Goal: Information Seeking & Learning: Check status

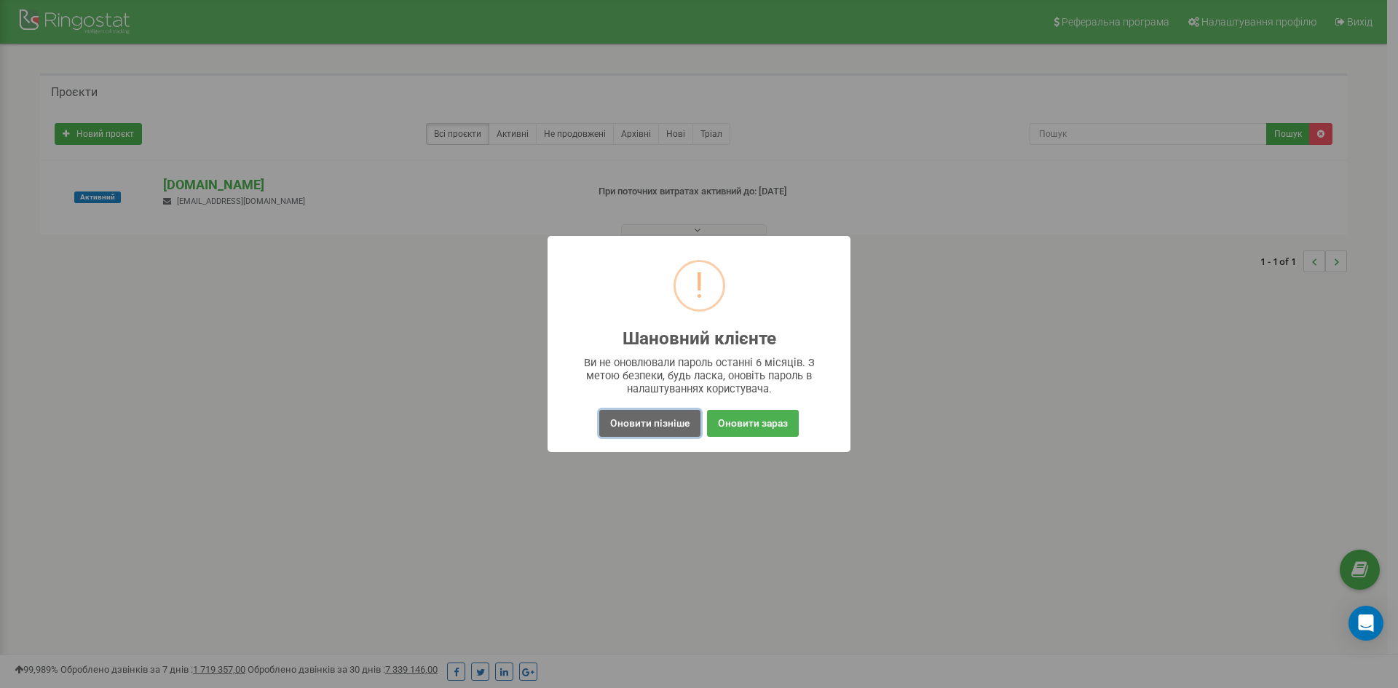
click at [691, 420] on button "Оновити пізніше" at bounding box center [649, 423] width 101 height 27
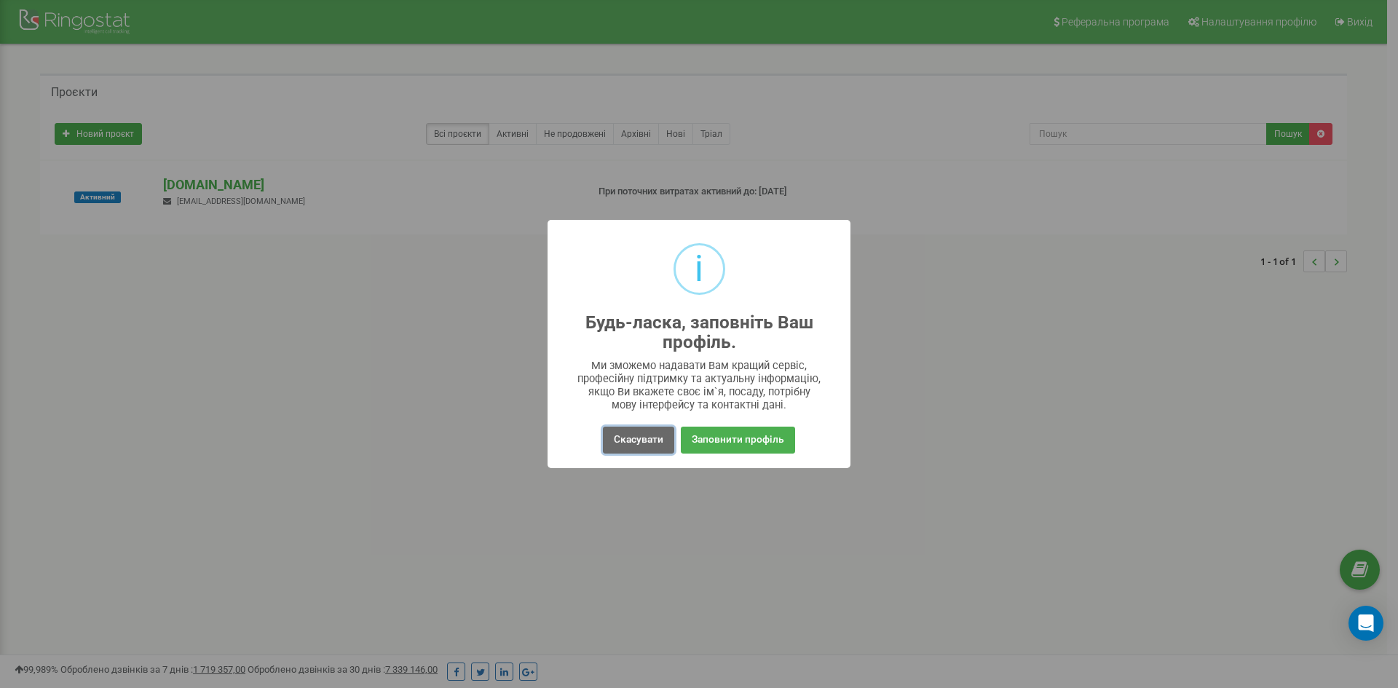
click at [646, 435] on button "Скасувати" at bounding box center [638, 440] width 71 height 27
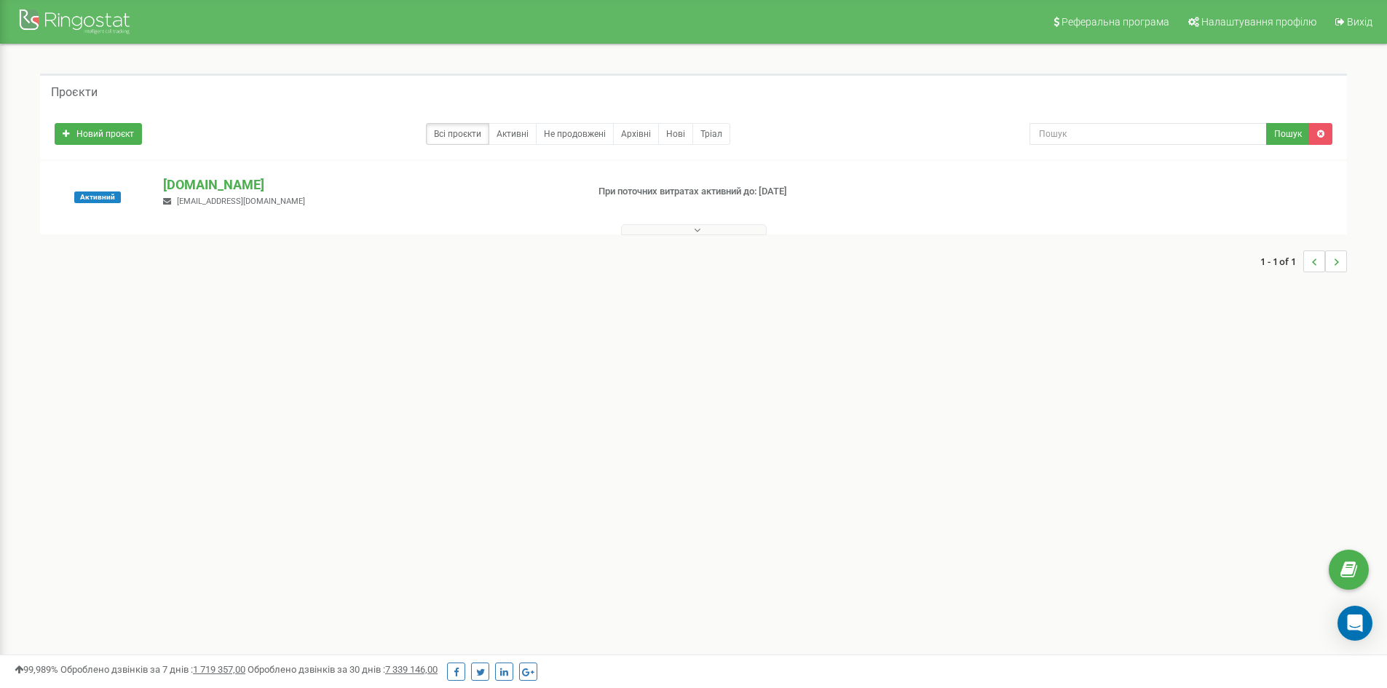
click at [660, 229] on div at bounding box center [694, 226] width 1300 height 15
click at [660, 229] on button at bounding box center [694, 229] width 146 height 11
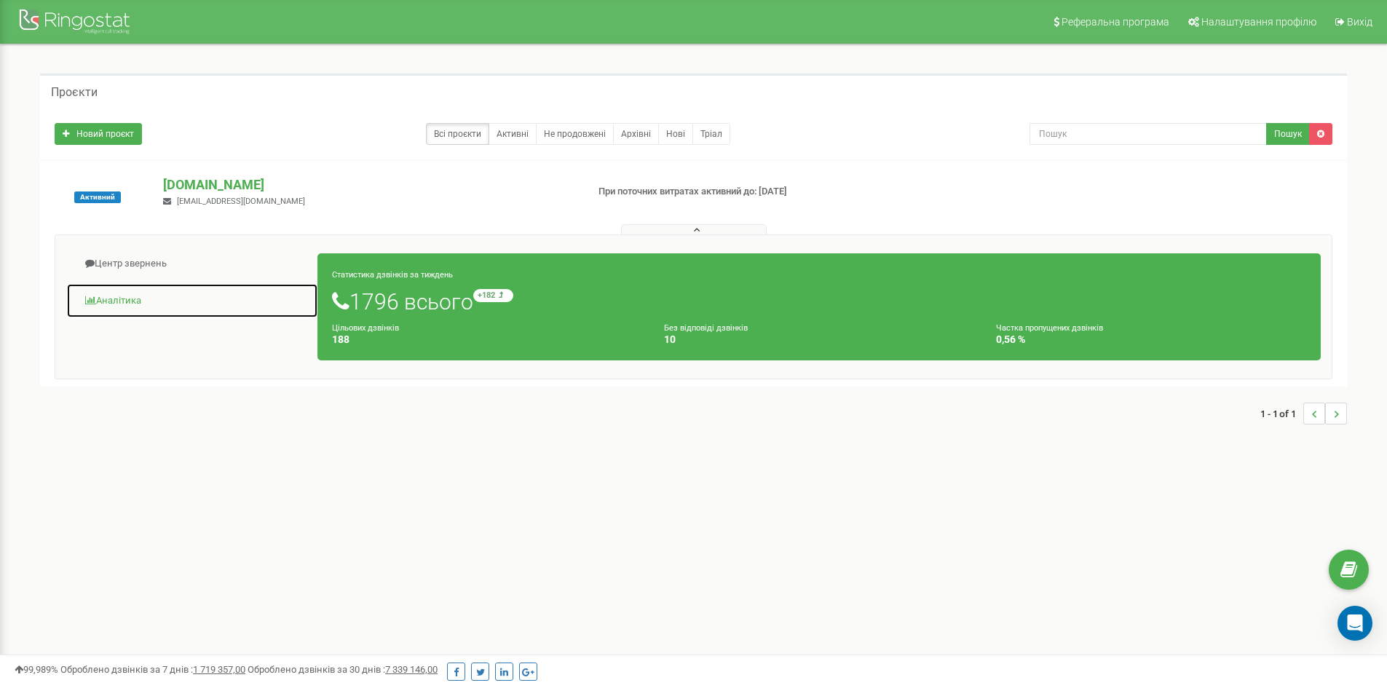
click at [118, 299] on link "Аналiтика" at bounding box center [192, 301] width 252 height 36
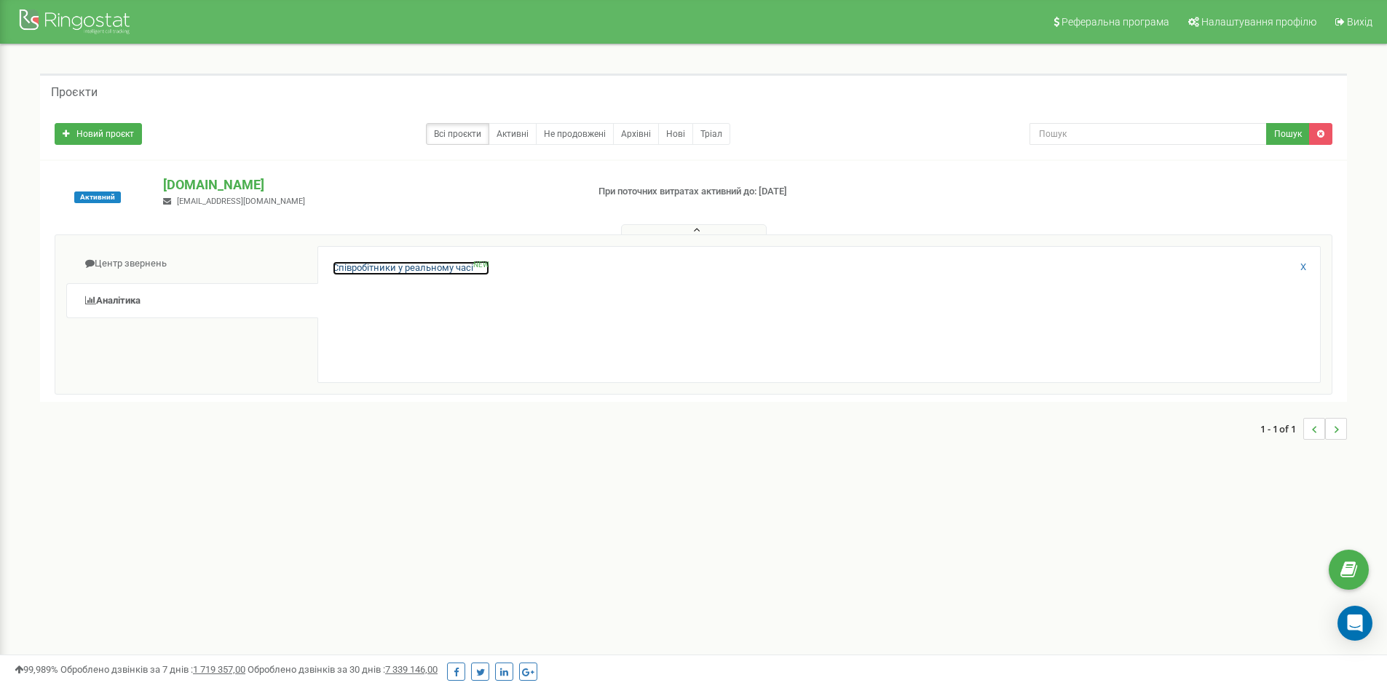
click at [384, 274] on link "Співробітники у реальному часі NEW" at bounding box center [411, 268] width 157 height 14
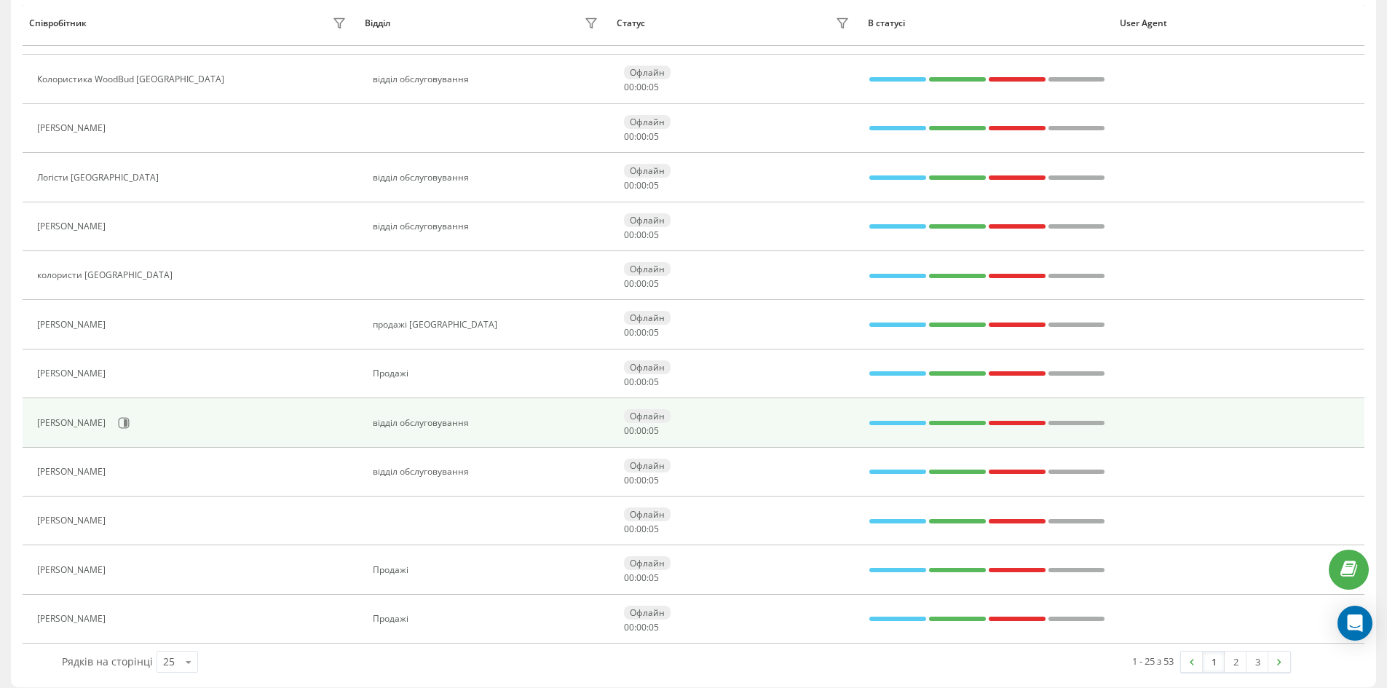
scroll to position [825, 0]
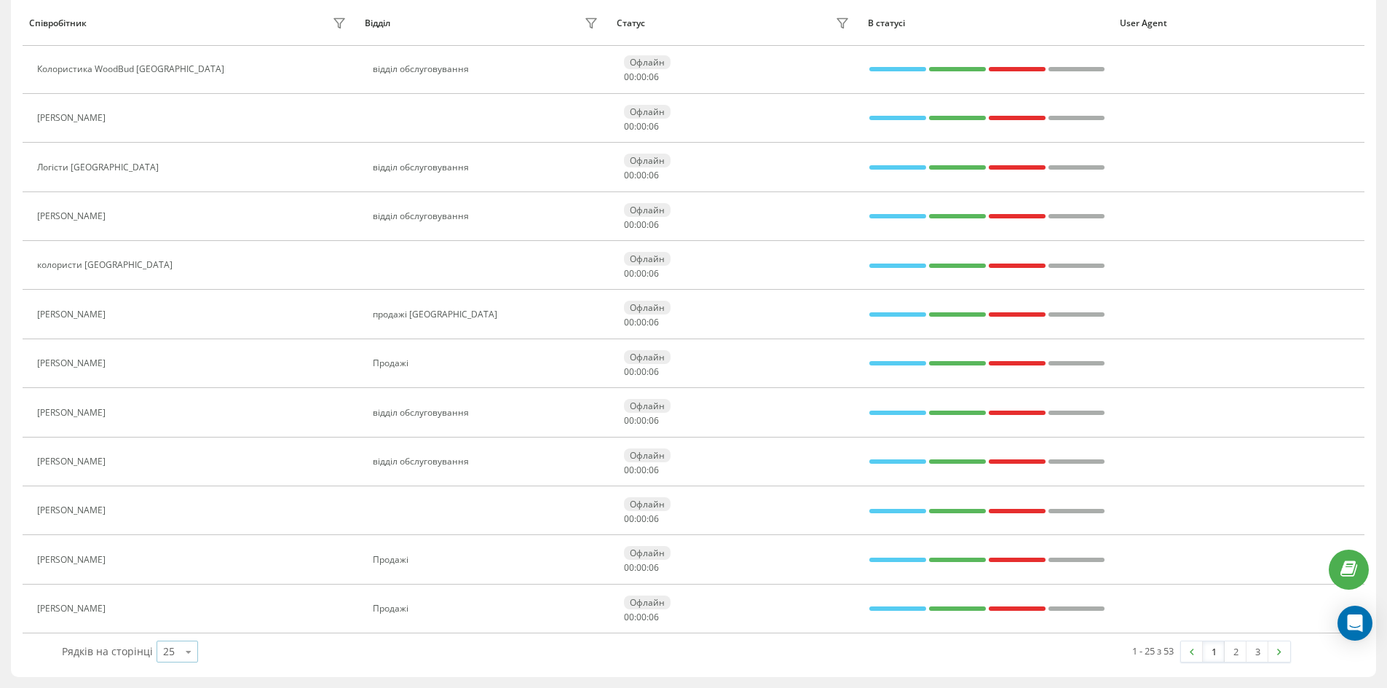
click at [173, 663] on div "25 10 25 50 100" at bounding box center [177, 652] width 41 height 22
click at [191, 607] on div "50" at bounding box center [177, 609] width 40 height 21
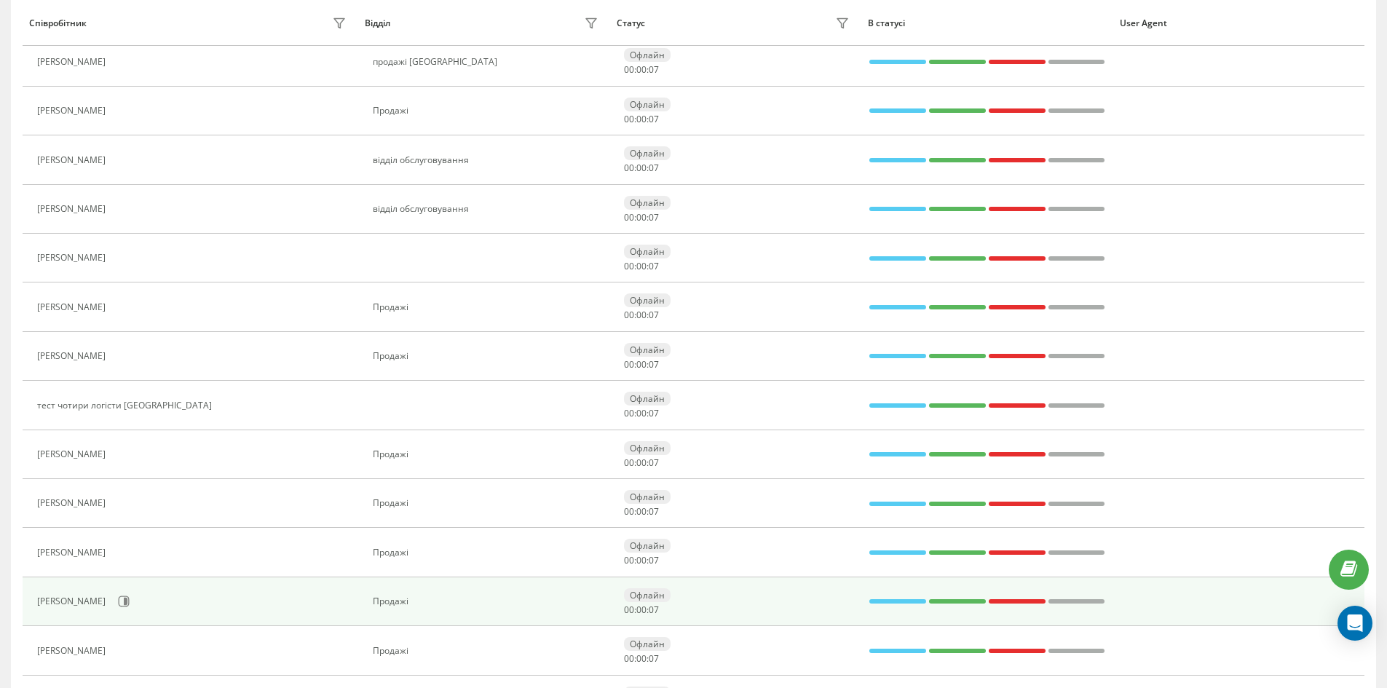
scroll to position [1116, 0]
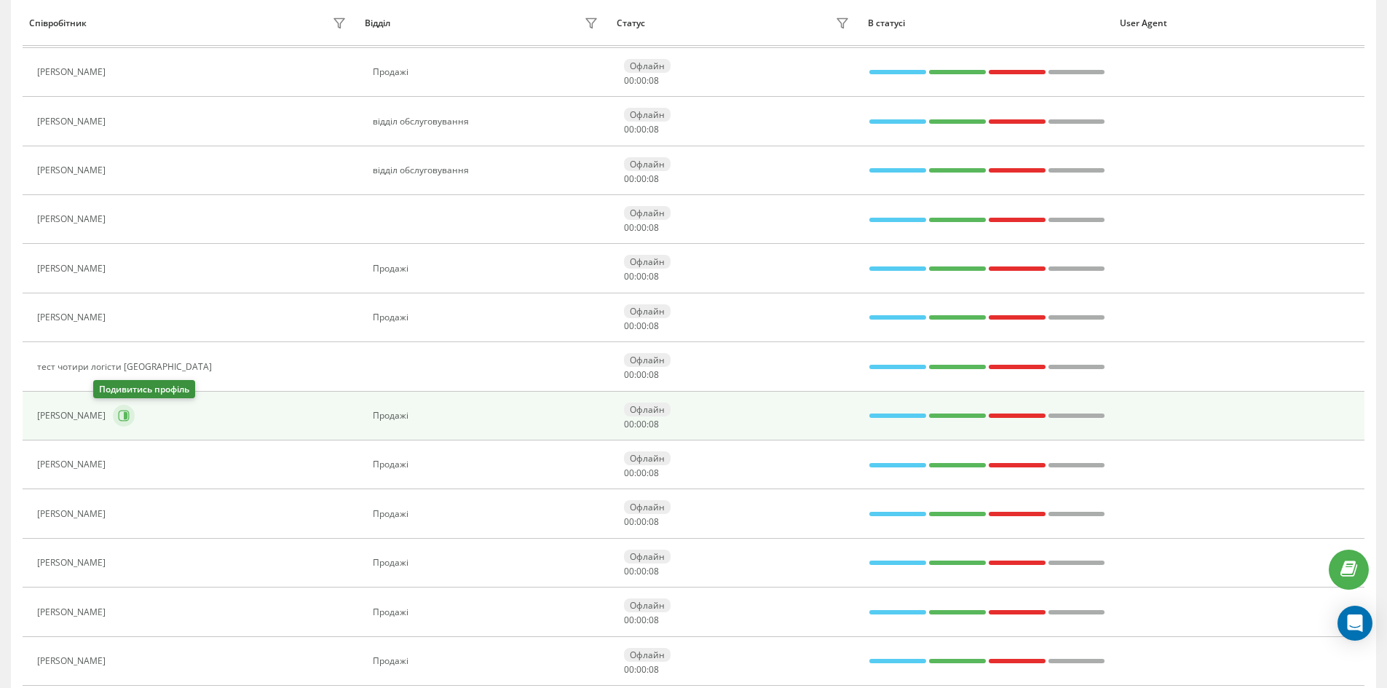
click at [124, 416] on icon at bounding box center [126, 415] width 4 height 7
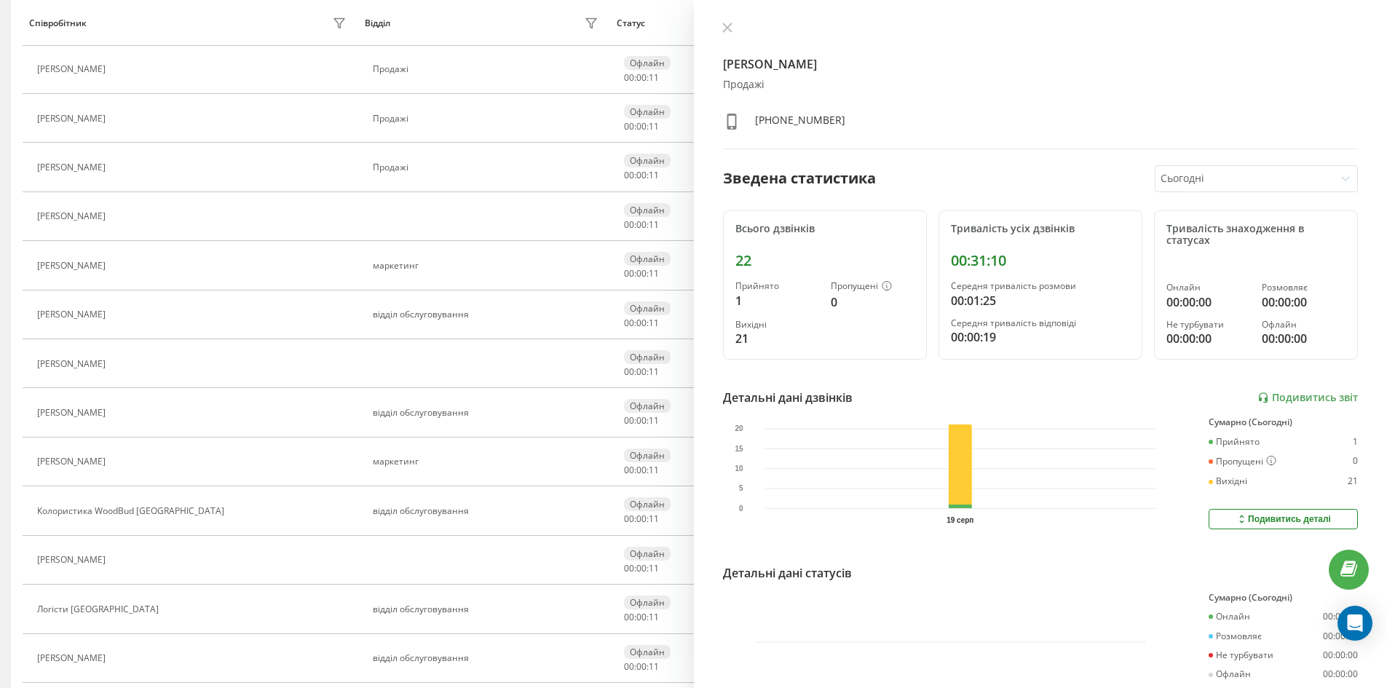
scroll to position [315, 0]
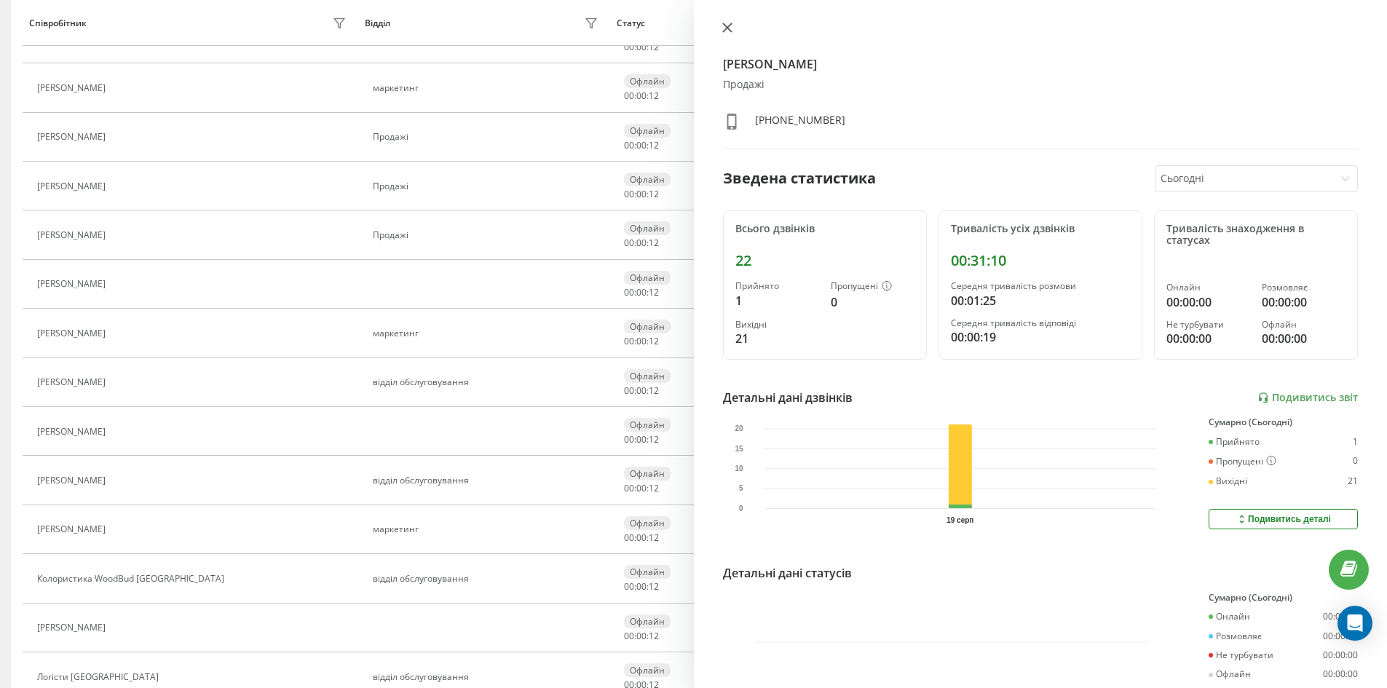
click at [730, 33] on button at bounding box center [727, 29] width 19 height 14
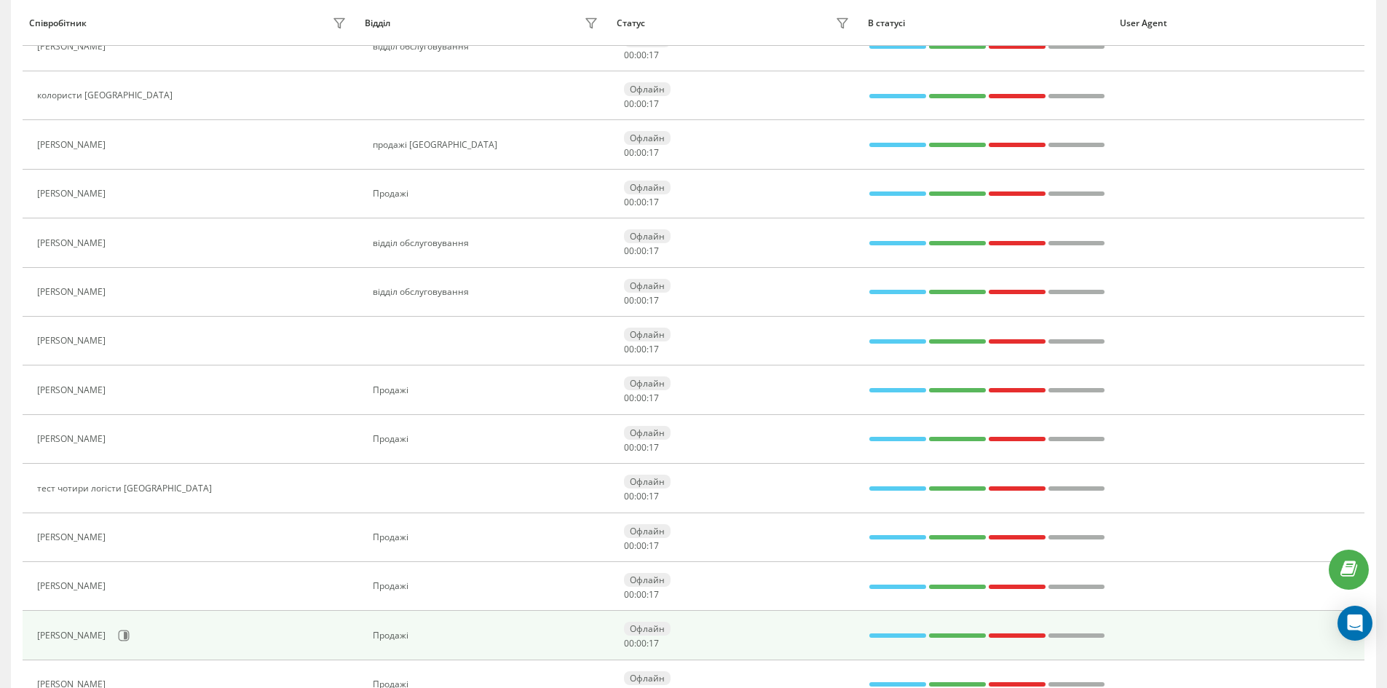
scroll to position [1165, 0]
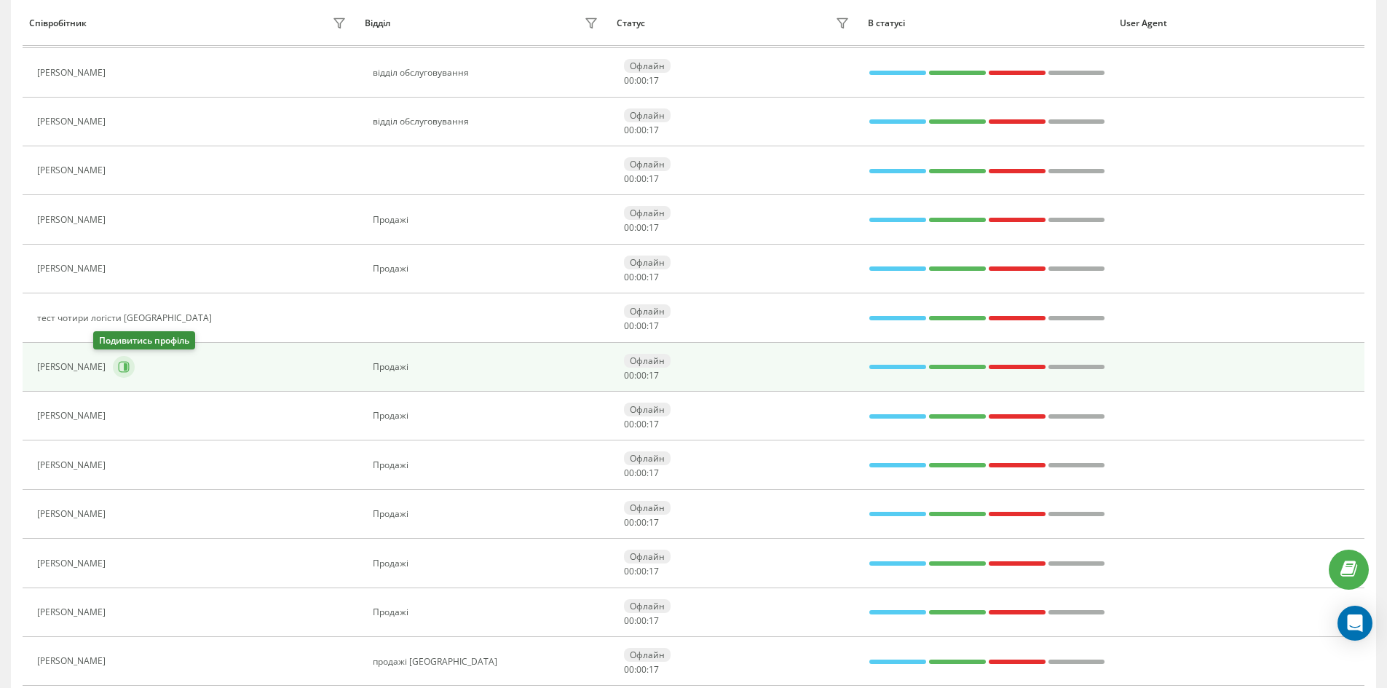
click at [119, 372] on icon at bounding box center [124, 367] width 11 height 11
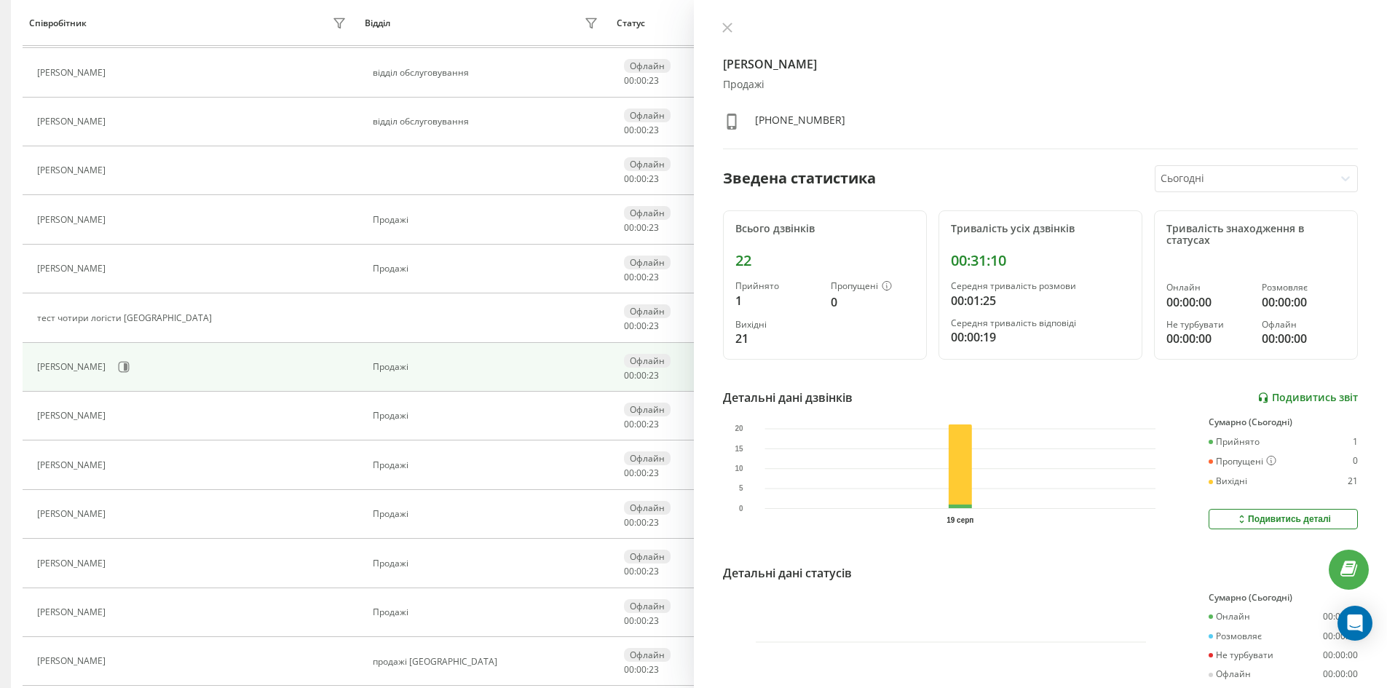
click at [1282, 399] on link "Подивитись звіт" at bounding box center [1307, 398] width 100 height 12
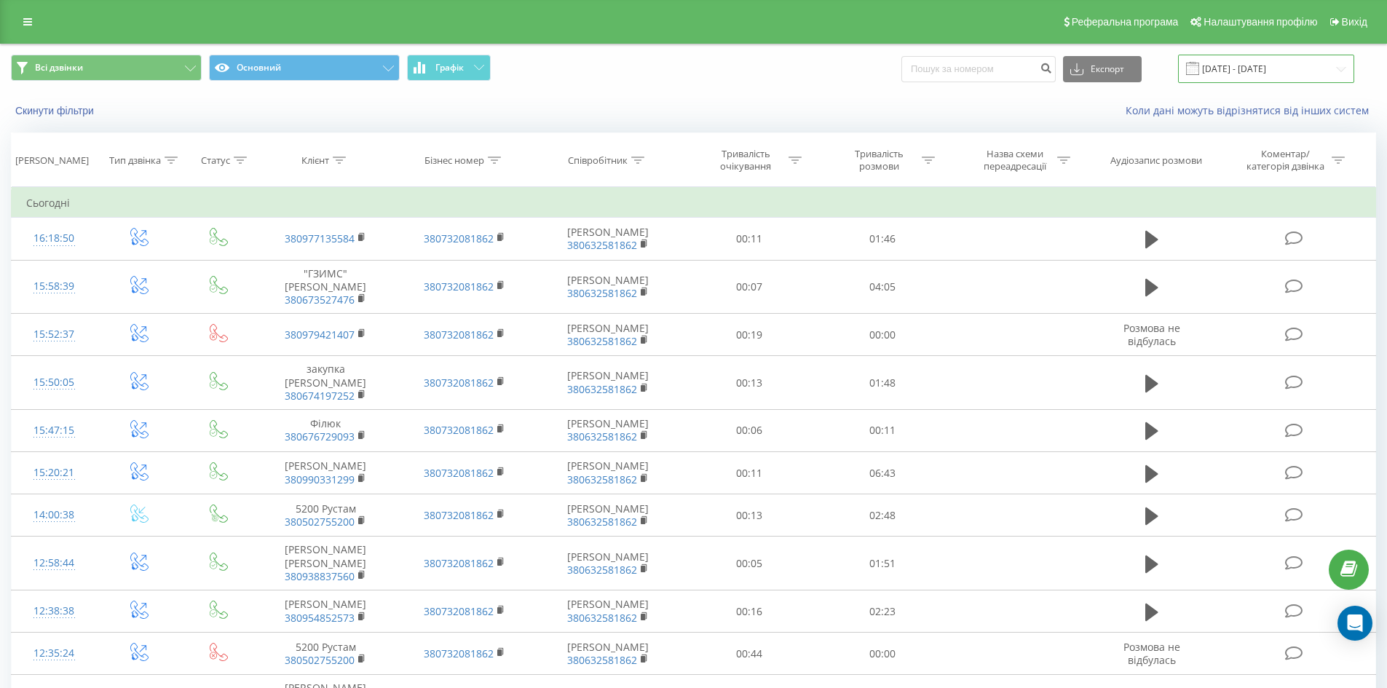
click at [1255, 68] on input "[DATE] - [DATE]" at bounding box center [1266, 69] width 176 height 28
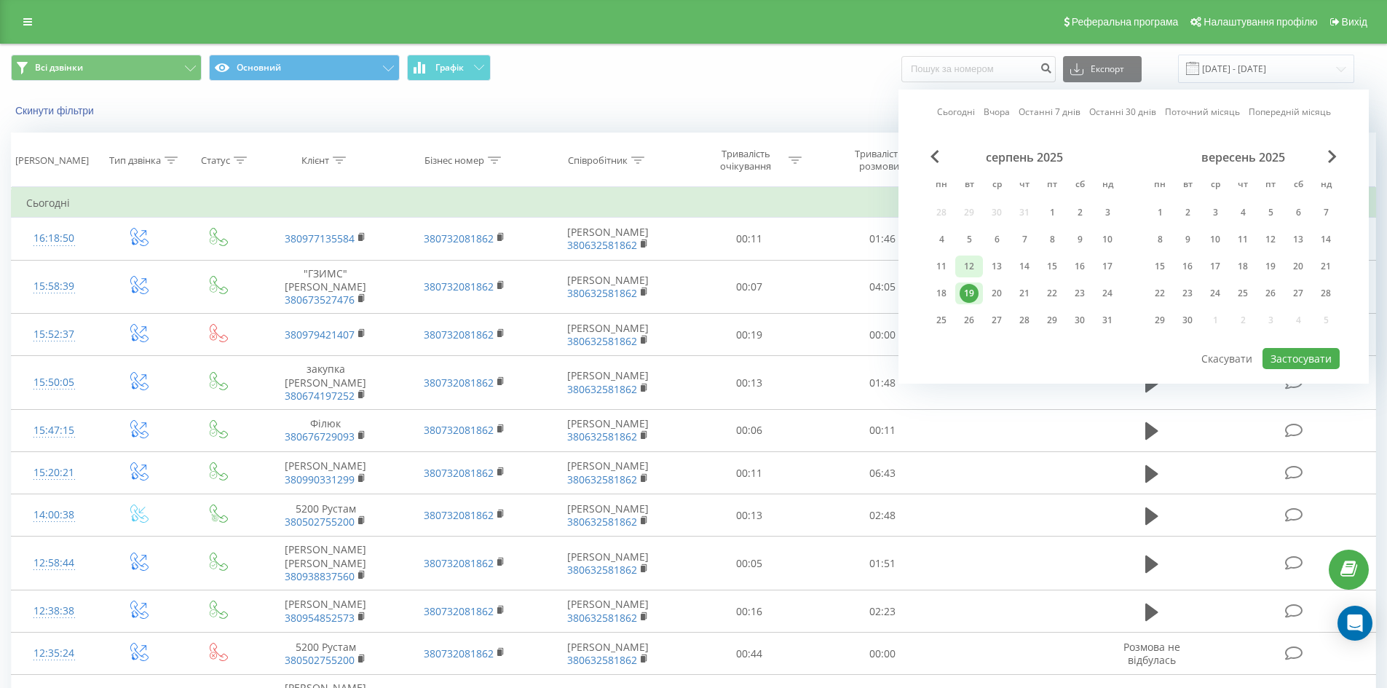
click at [969, 264] on div "12" at bounding box center [969, 266] width 19 height 19
click at [1329, 159] on span "Next Month" at bounding box center [1332, 156] width 9 height 13
click at [937, 153] on span "Previous Month" at bounding box center [934, 156] width 9 height 13
click at [1299, 360] on button "Застосувати" at bounding box center [1300, 358] width 77 height 21
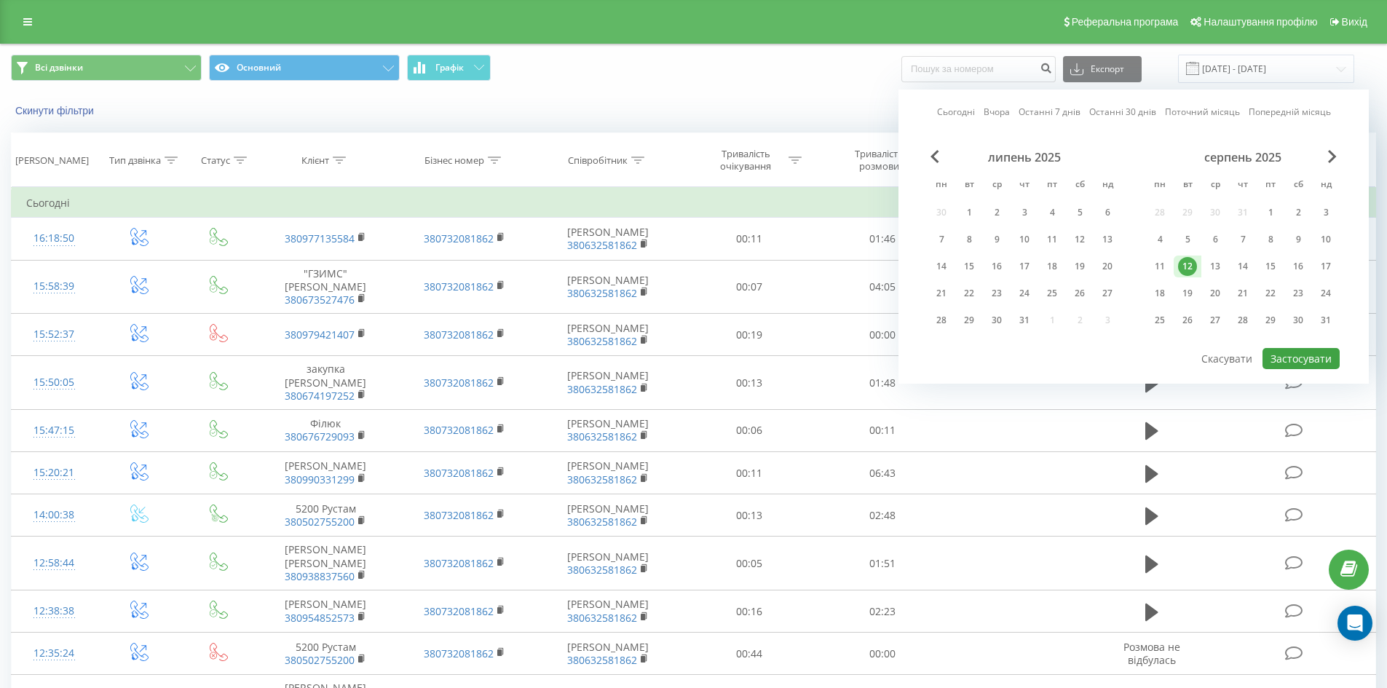
type input "[DATE] - [DATE]"
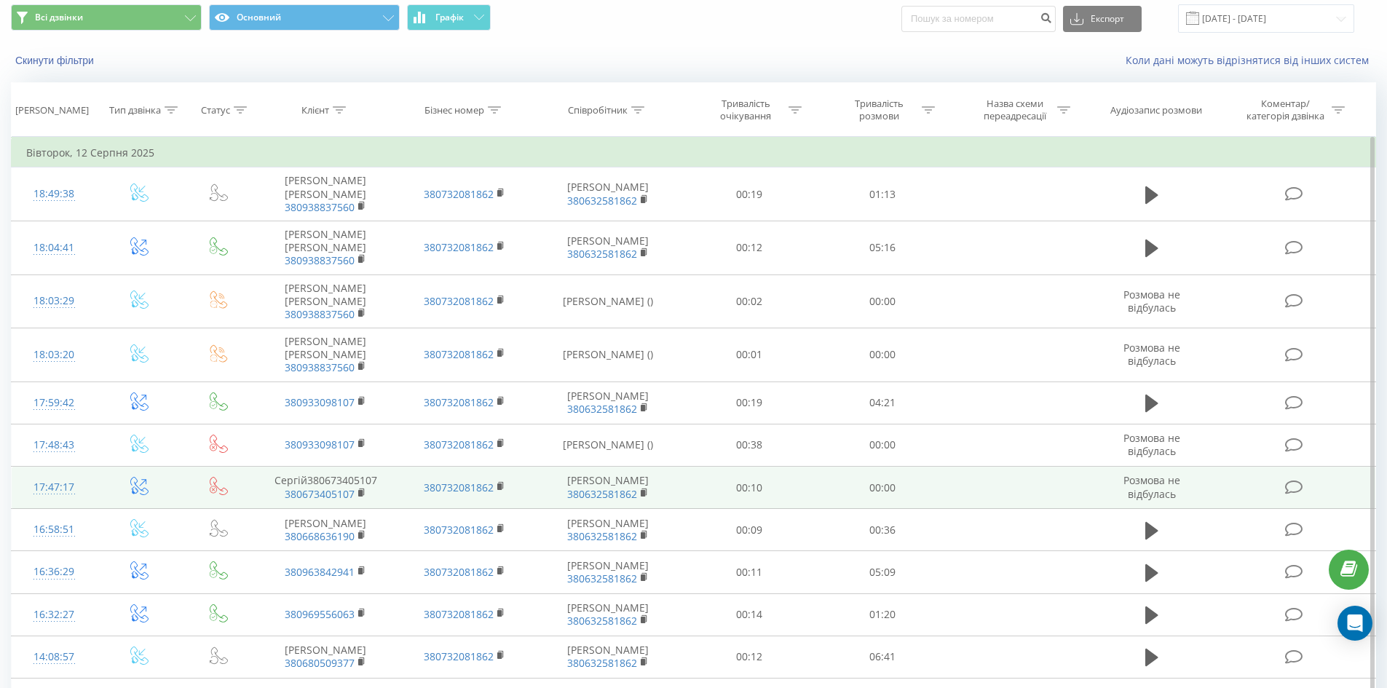
scroll to position [44, 0]
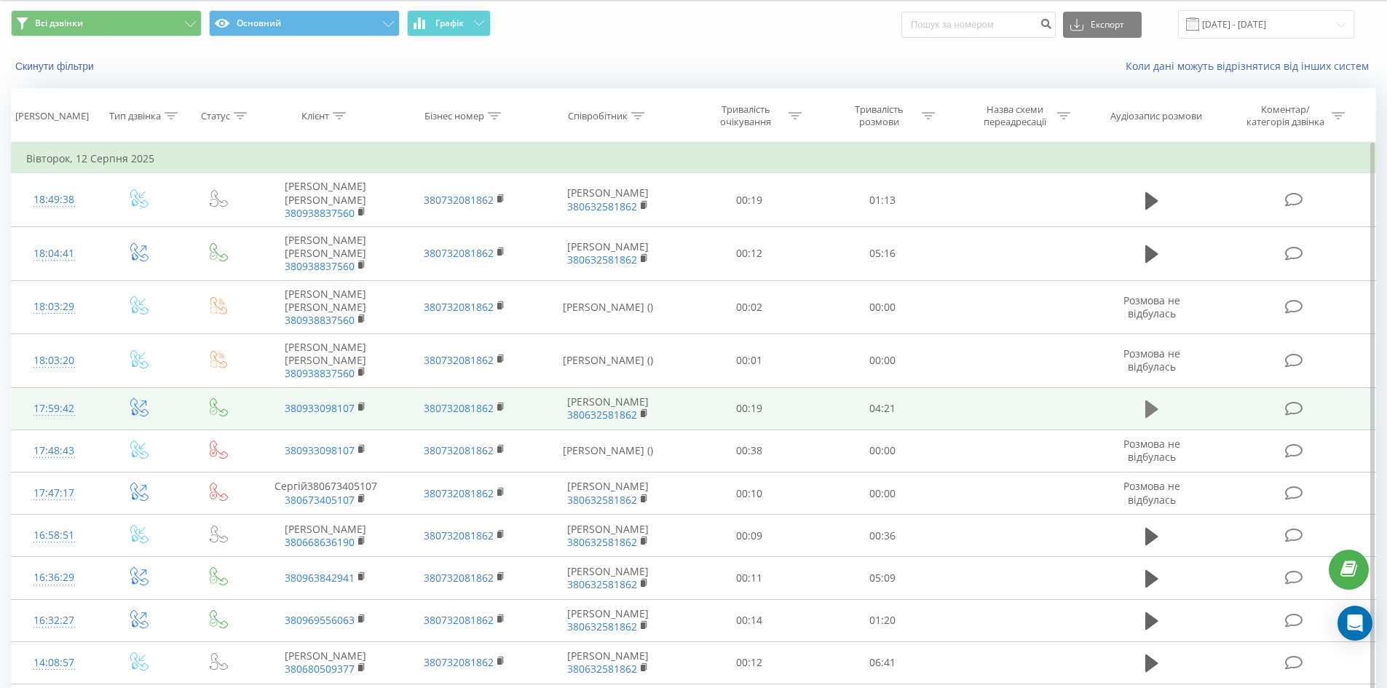
click at [1145, 400] on icon at bounding box center [1151, 408] width 13 height 17
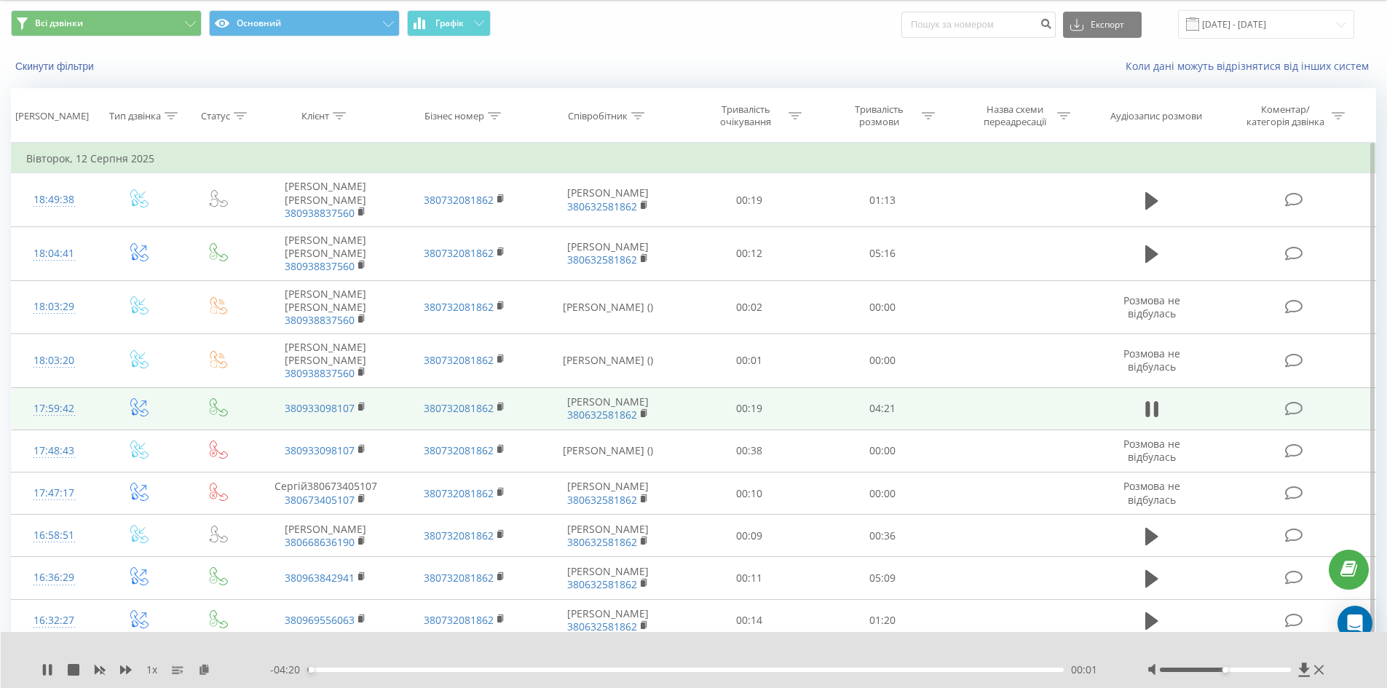
click at [320, 669] on div "00:01" at bounding box center [685, 670] width 757 height 4
click at [47, 676] on div "1 x" at bounding box center [155, 670] width 229 height 15
click at [48, 673] on icon at bounding box center [47, 670] width 12 height 12
click at [1323, 673] on icon at bounding box center [1318, 670] width 9 height 12
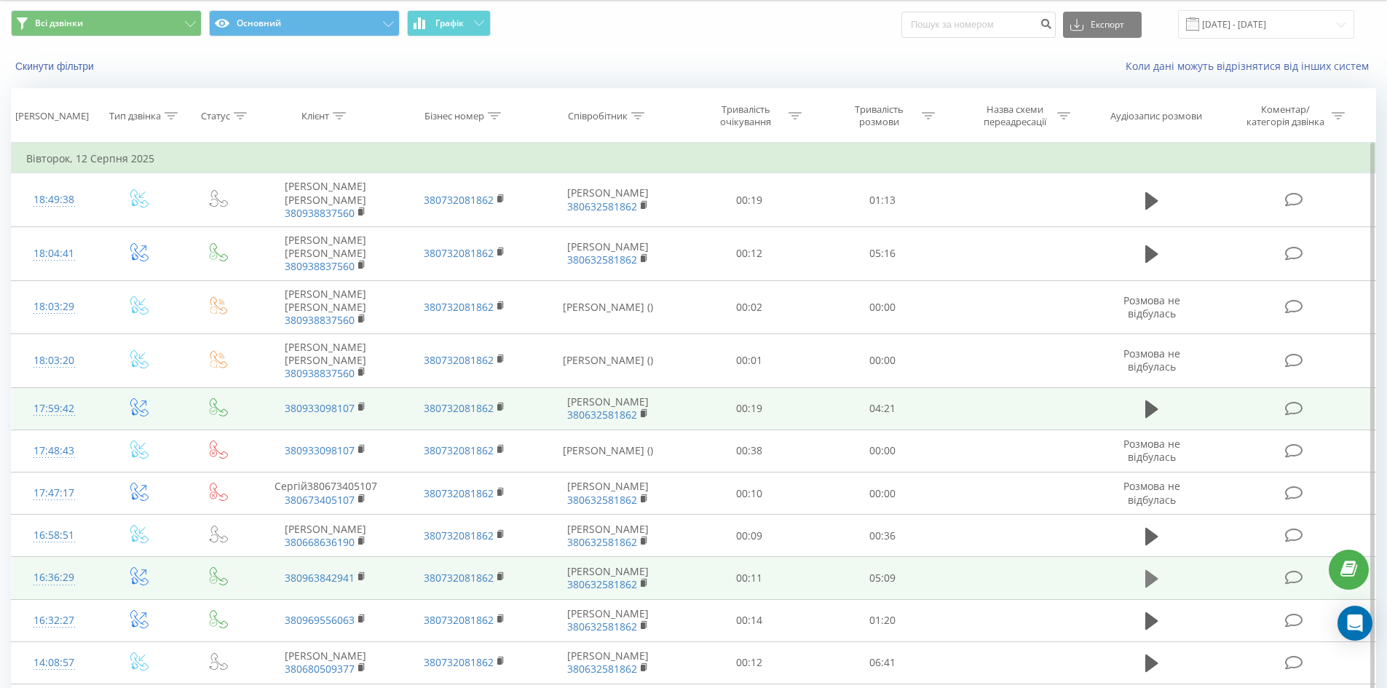
click at [1145, 570] on icon at bounding box center [1151, 578] width 13 height 17
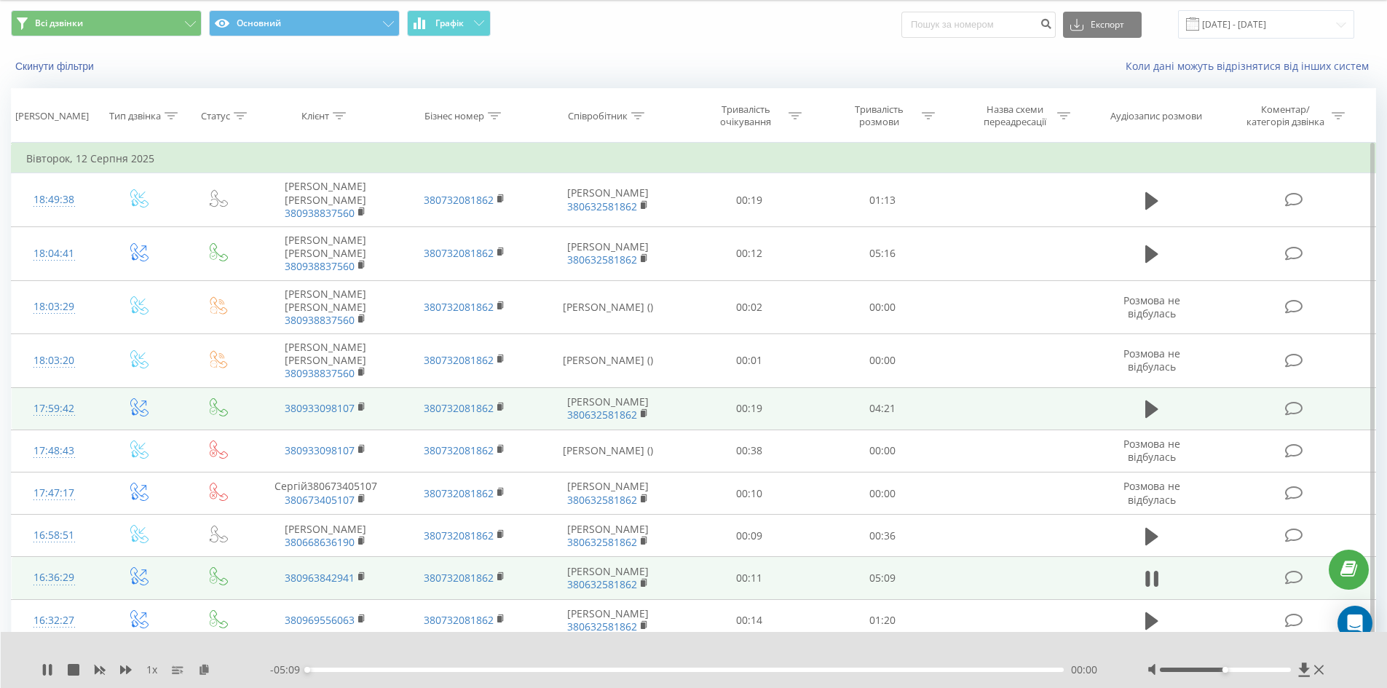
click at [314, 669] on div "00:00" at bounding box center [685, 670] width 757 height 4
click at [321, 669] on div "00:06" at bounding box center [685, 670] width 757 height 4
click at [331, 669] on div "00:10" at bounding box center [685, 670] width 757 height 4
click at [352, 669] on div "00:18" at bounding box center [685, 670] width 757 height 4
click at [50, 673] on icon at bounding box center [50, 670] width 3 height 12
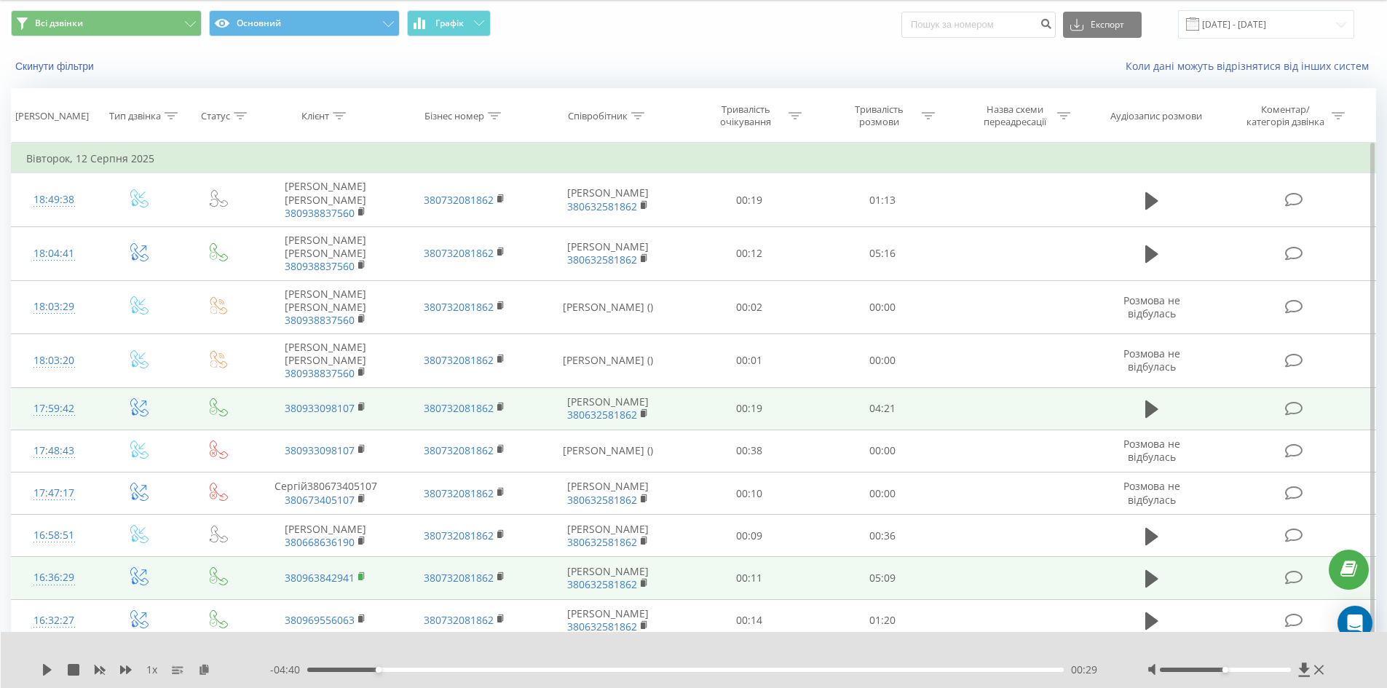
click at [364, 572] on icon at bounding box center [362, 575] width 5 height 7
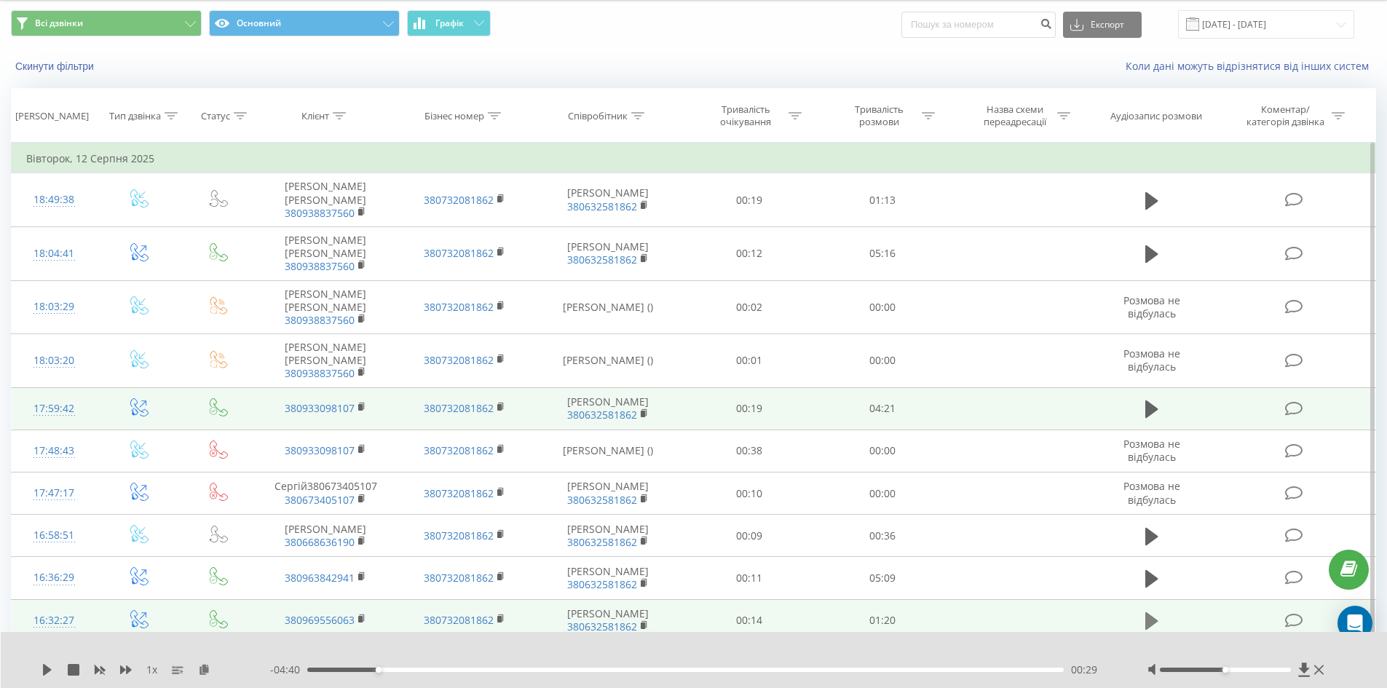
click at [1151, 612] on icon at bounding box center [1151, 620] width 13 height 17
click at [48, 670] on icon at bounding box center [47, 670] width 12 height 12
click at [360, 616] on rect at bounding box center [360, 619] width 4 height 7
